Goal: Transaction & Acquisition: Purchase product/service

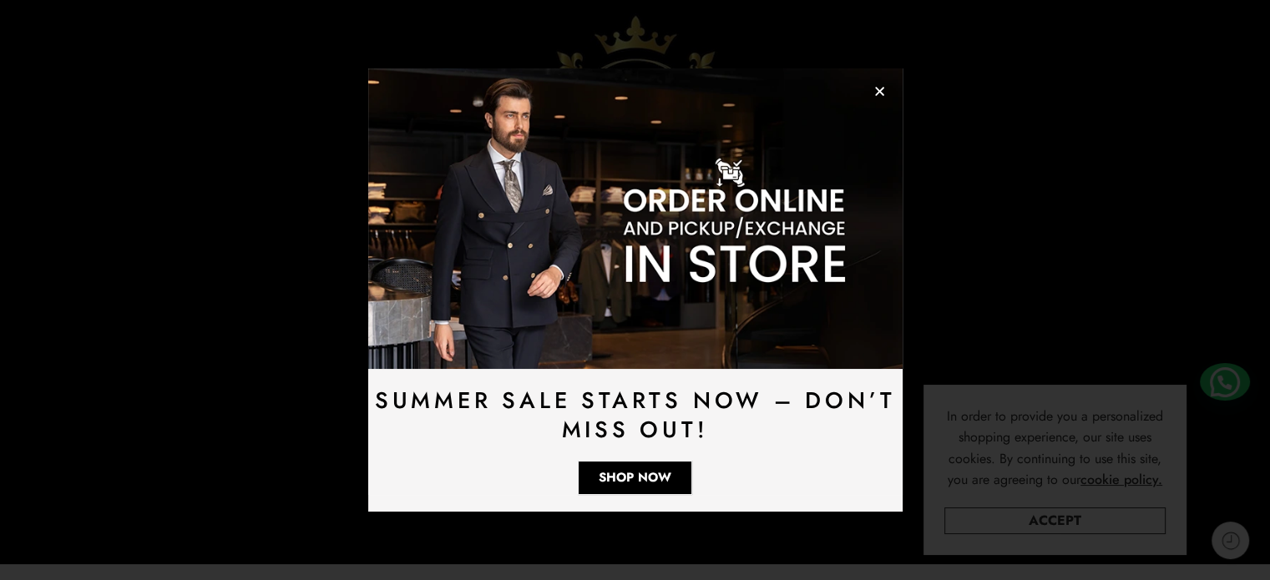
click at [874, 92] on icon "Close" at bounding box center [879, 91] width 13 height 13
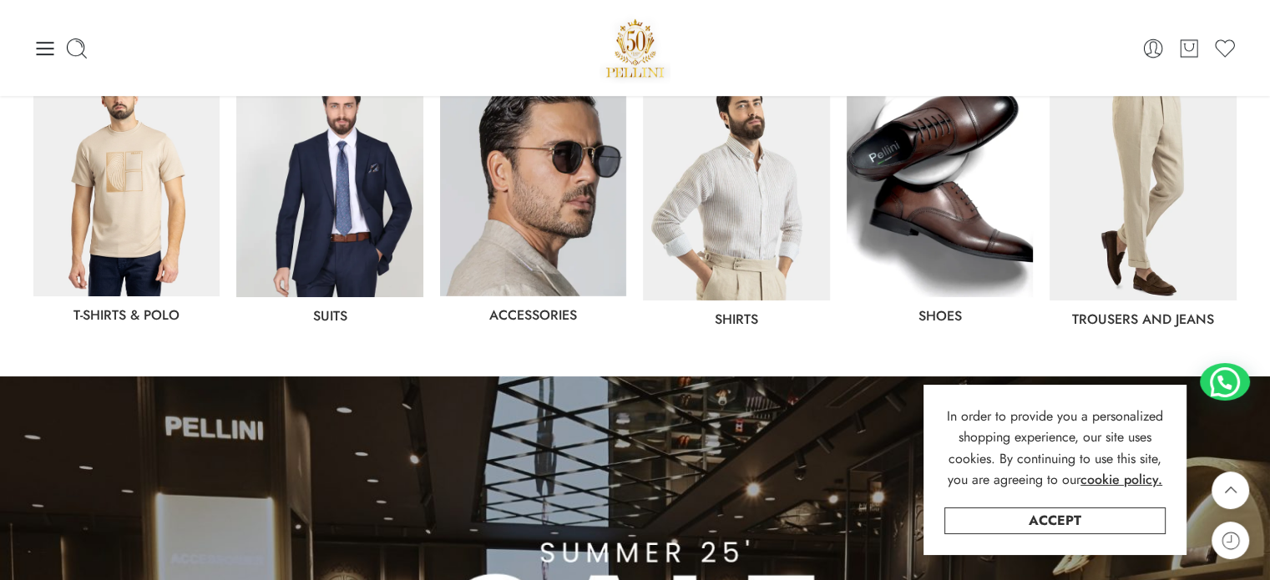
scroll to position [903, 0]
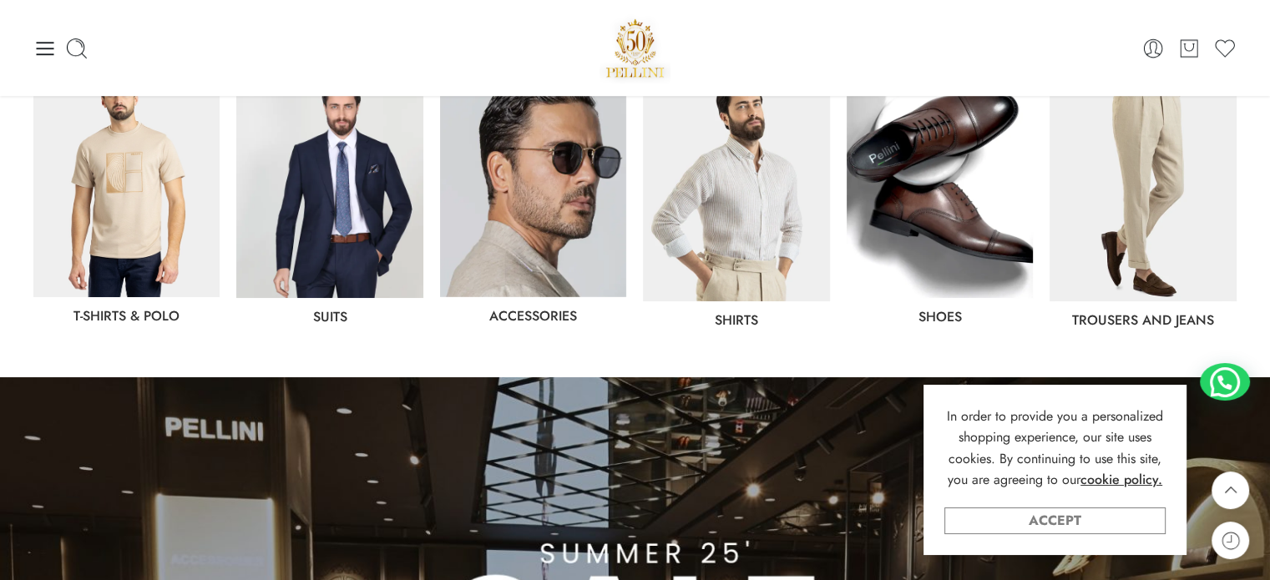
click at [1093, 518] on link "Accept" at bounding box center [1054, 521] width 221 height 27
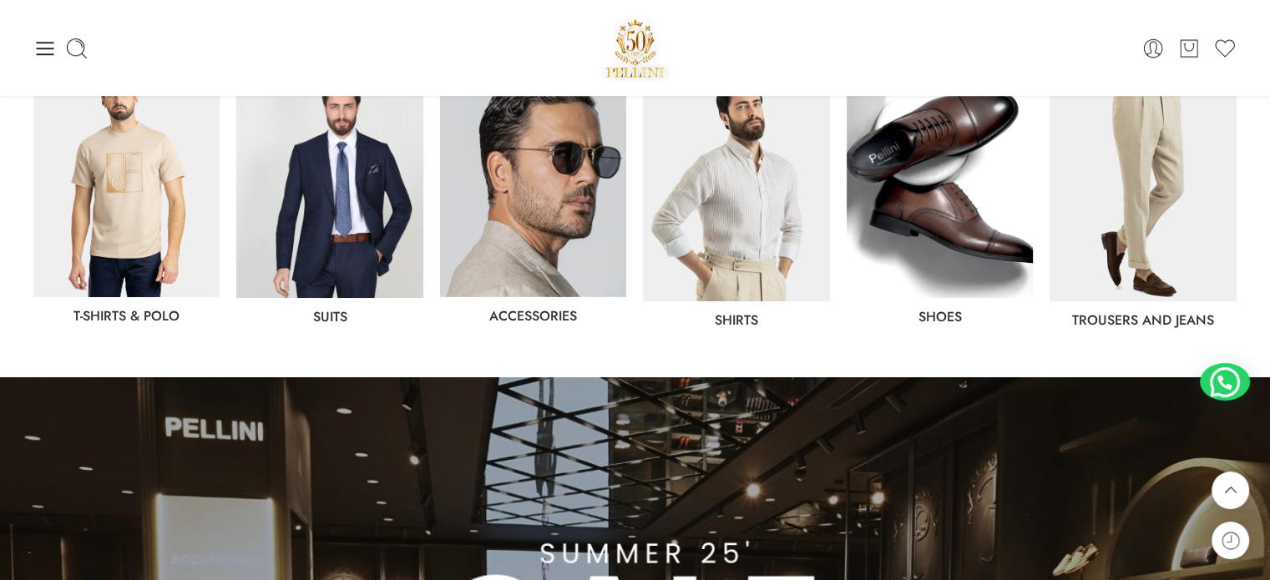
click at [1131, 215] on img at bounding box center [1142, 185] width 186 height 234
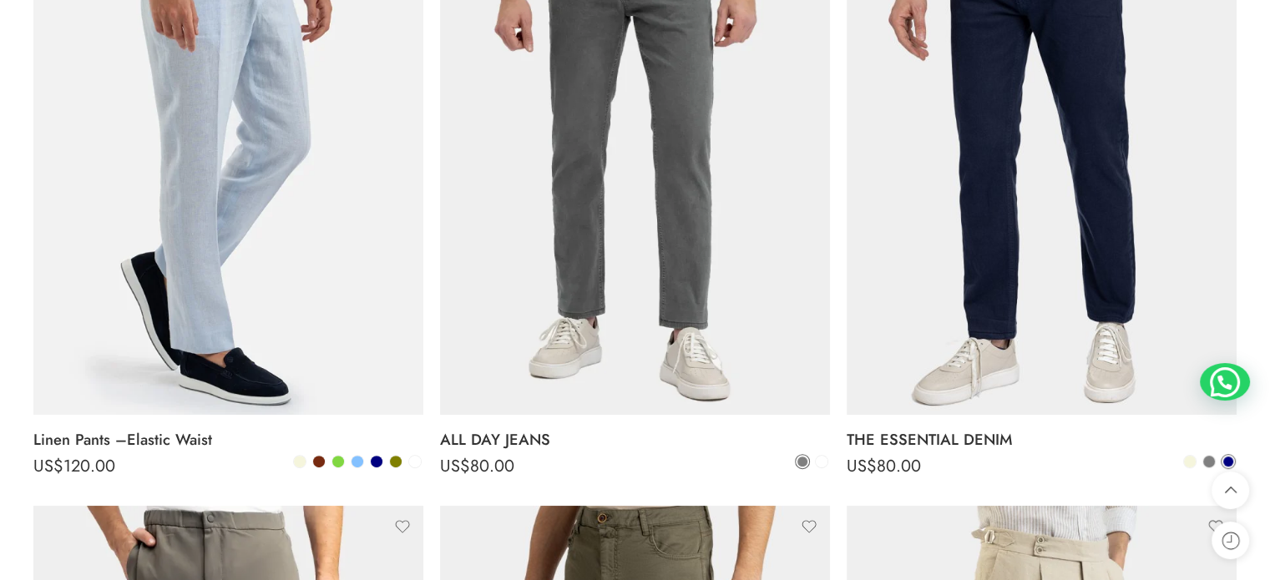
scroll to position [401, 0]
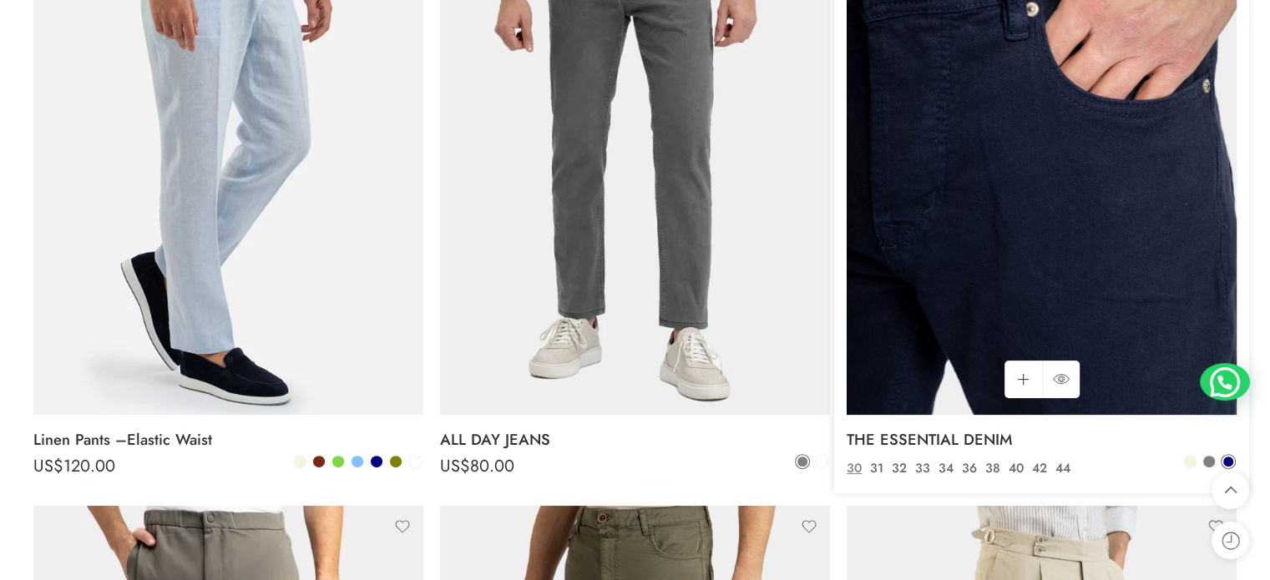
click at [908, 203] on img at bounding box center [1041, 155] width 390 height 520
